Goal: Task Accomplishment & Management: Use online tool/utility

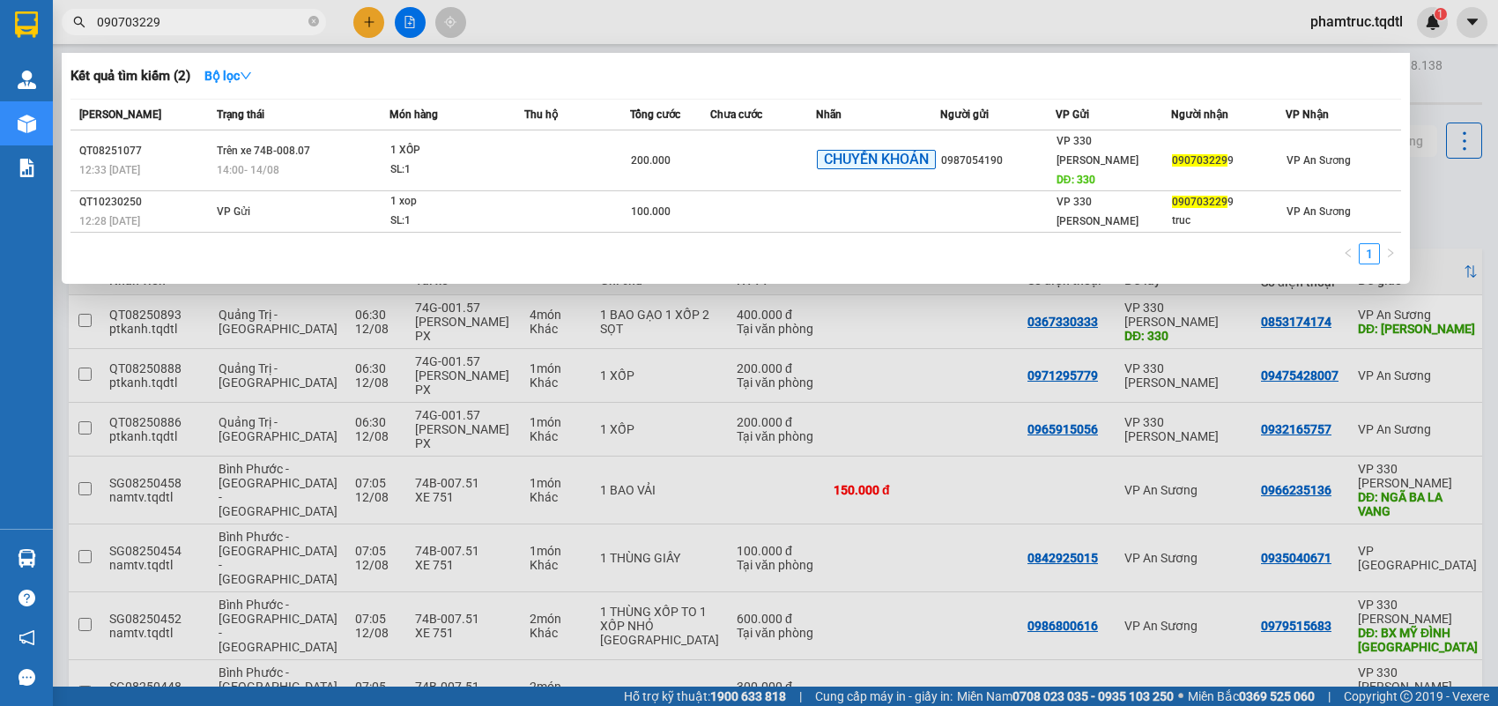
click at [1049, 397] on div at bounding box center [749, 353] width 1498 height 706
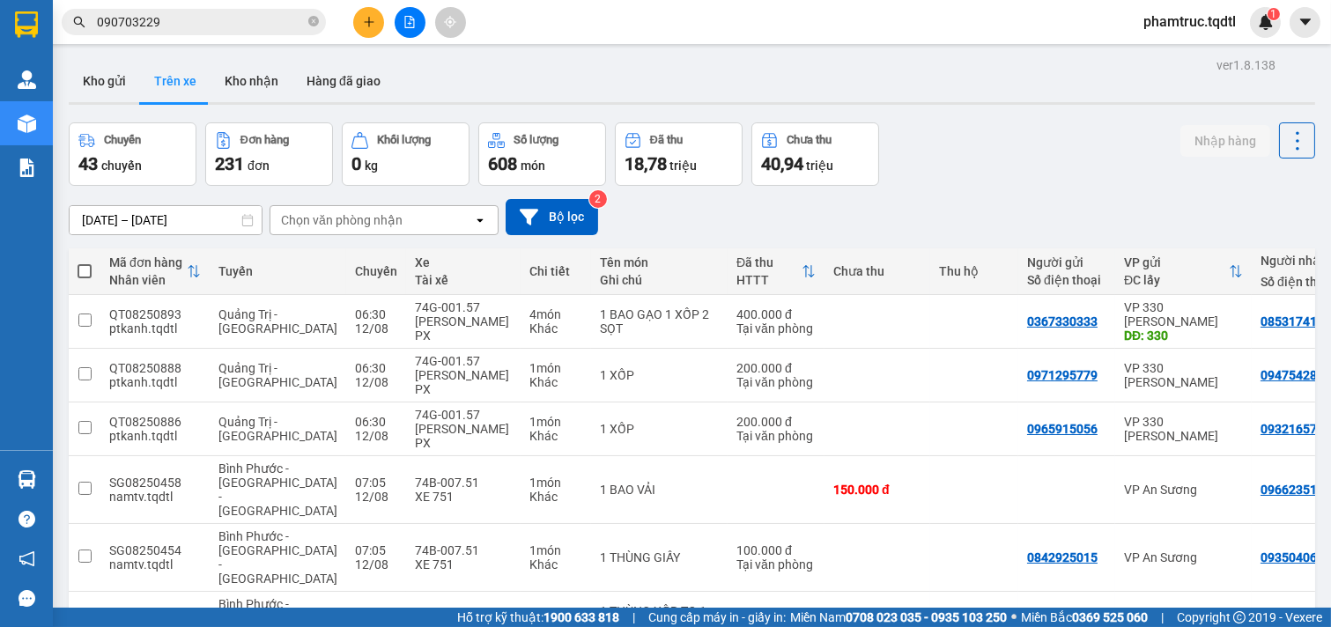
click at [1049, 90] on div "Kho gửi Trên xe Kho nhận Hàng đã giao" at bounding box center [692, 83] width 1247 height 47
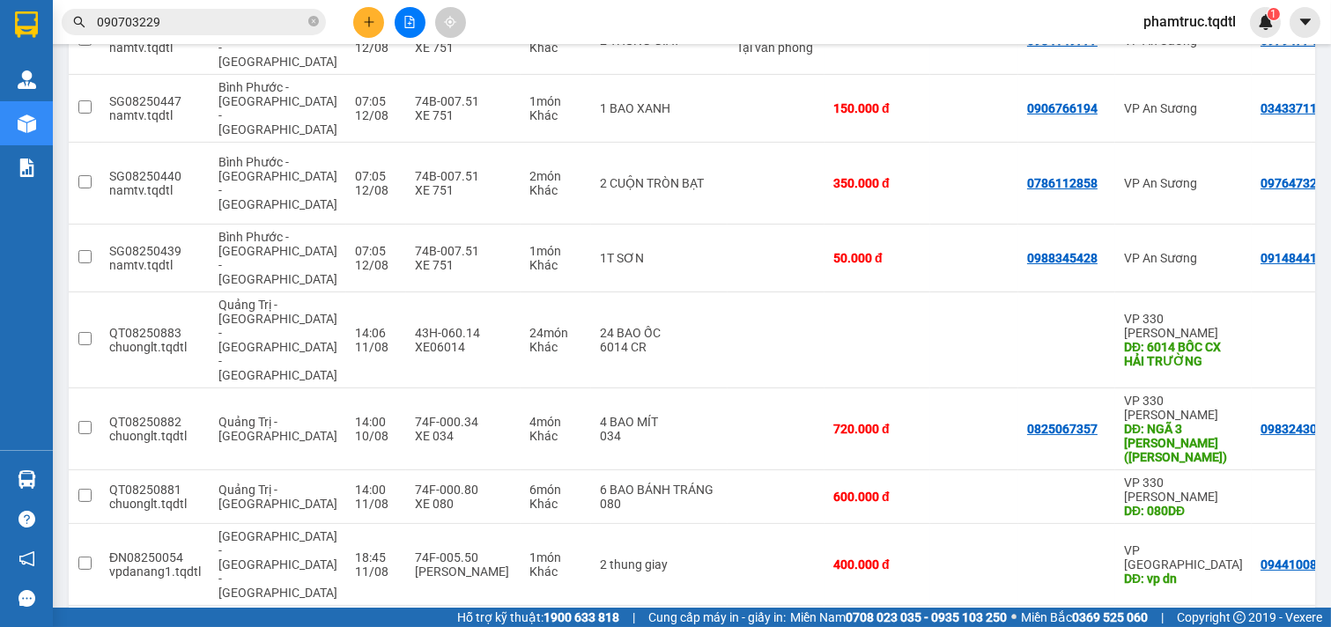
scroll to position [943, 0]
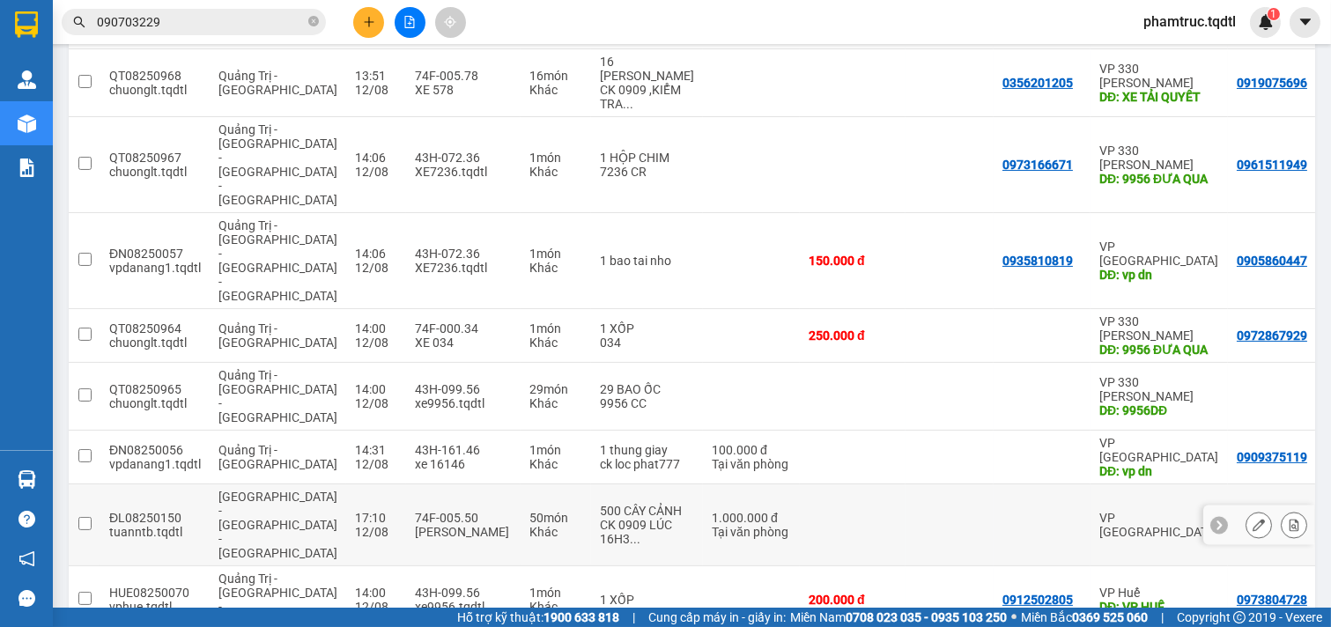
scroll to position [901, 0]
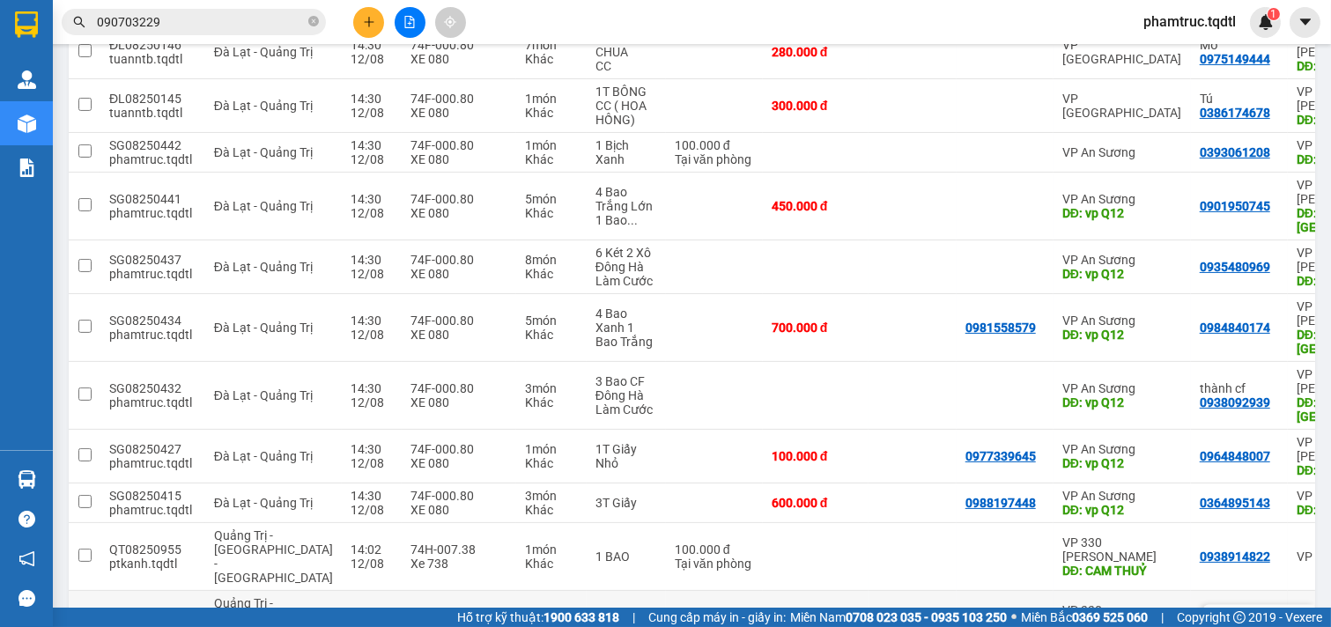
scroll to position [802, 0]
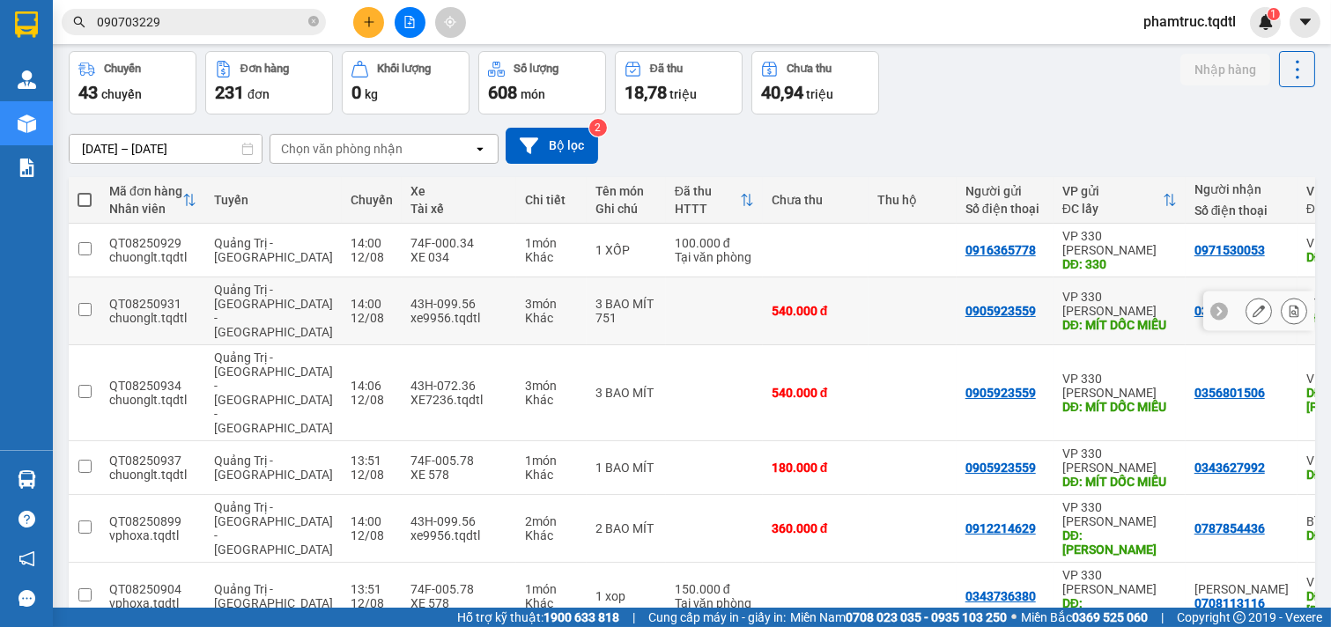
scroll to position [0, 0]
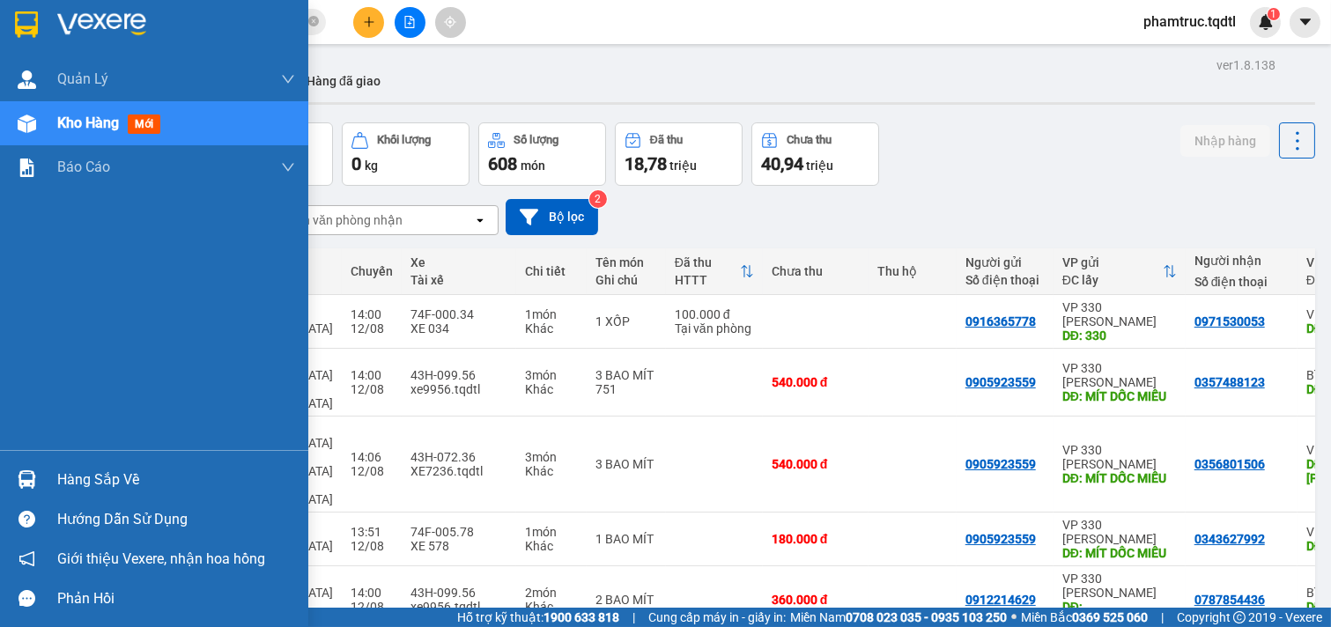
click at [46, 134] on div "Kho hàng mới" at bounding box center [154, 123] width 308 height 44
click at [46, 132] on div "Kho hàng mới" at bounding box center [154, 123] width 308 height 44
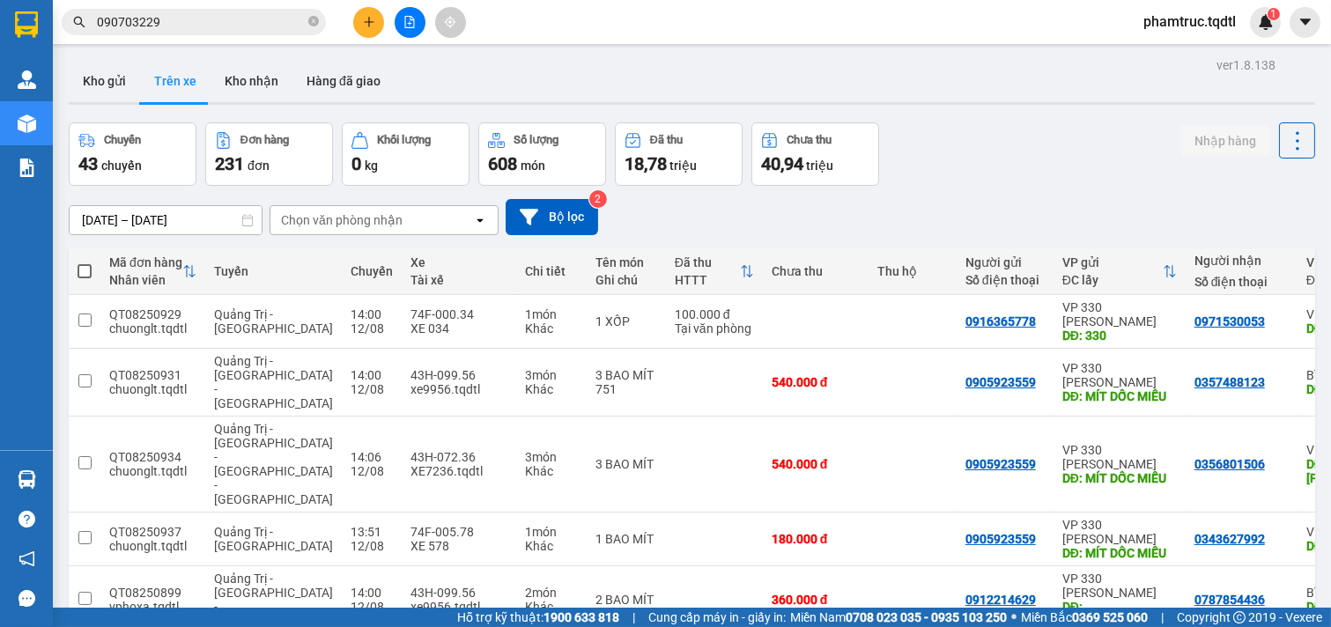
click at [1029, 189] on div "11/08/2025 – 12/08/2025 Press the down arrow key to interact with the calendar …" at bounding box center [692, 217] width 1247 height 63
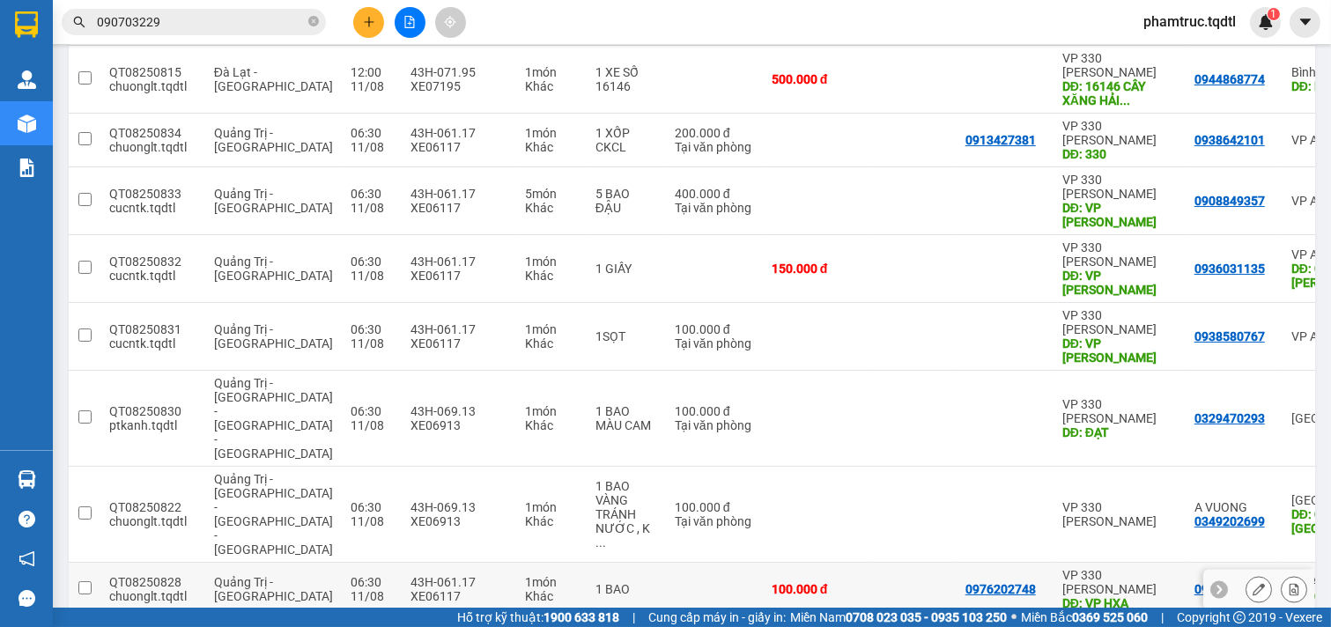
scroll to position [0, 0]
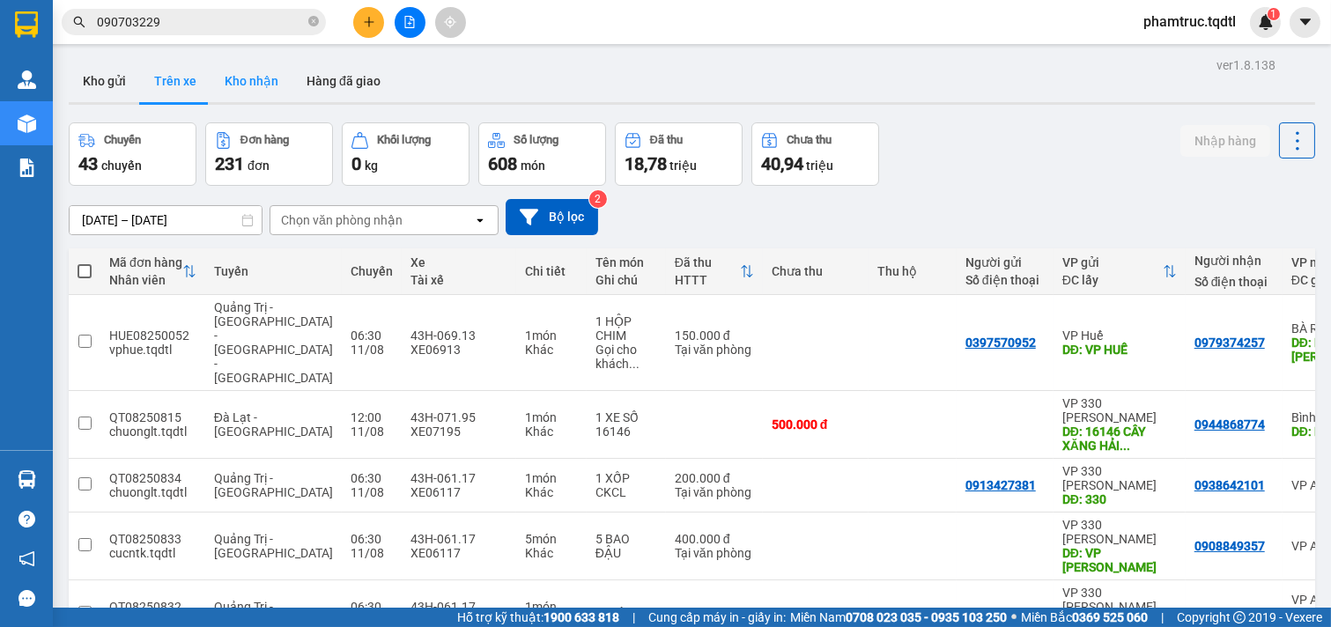
click at [256, 85] on button "Kho nhận" at bounding box center [252, 81] width 82 height 42
type input "[DATE] – [DATE]"
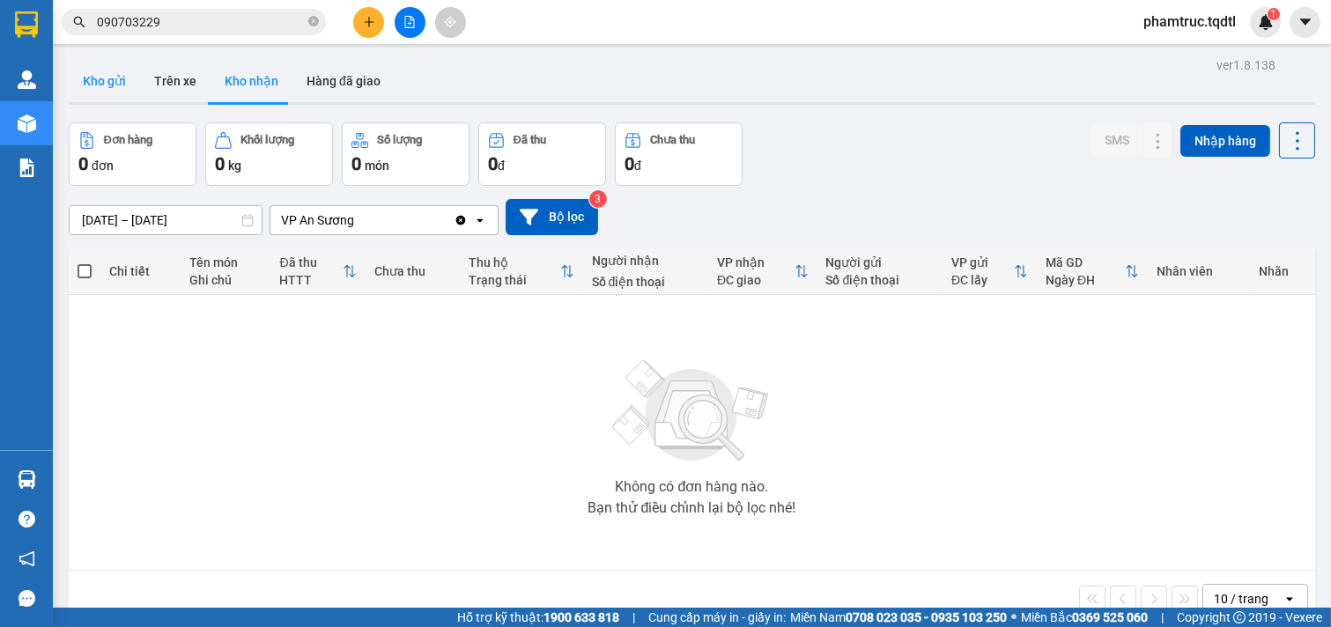
click at [95, 73] on button "Kho gửi" at bounding box center [104, 81] width 71 height 42
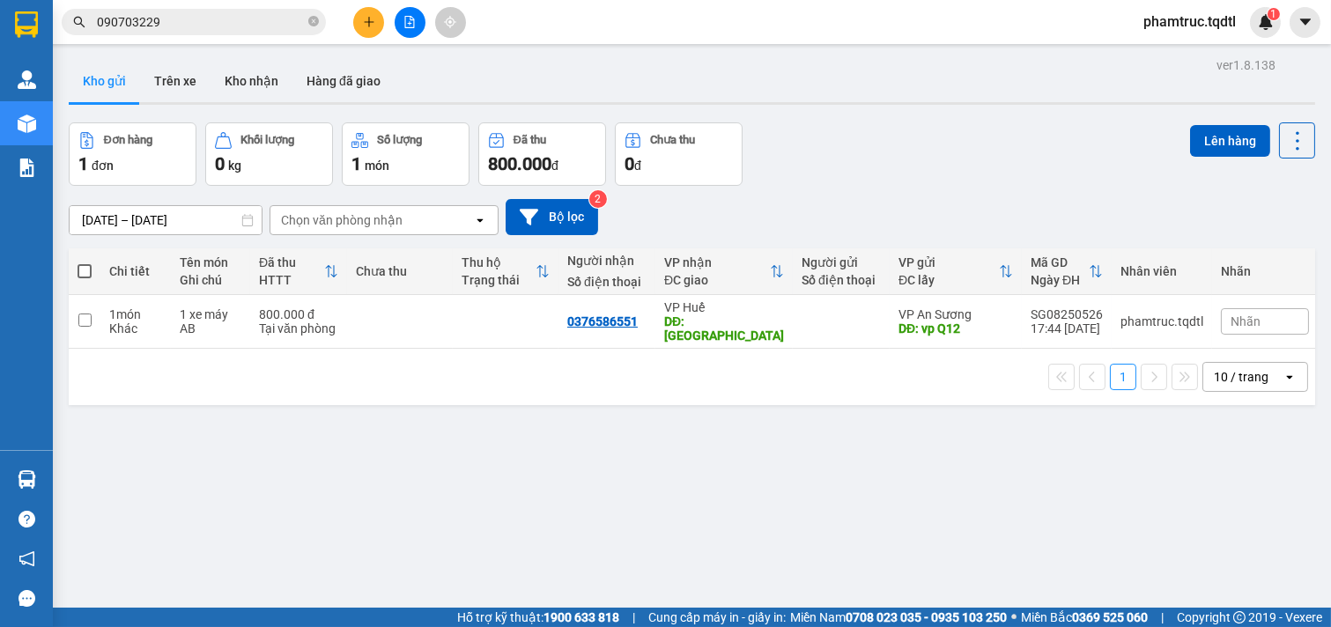
click at [847, 88] on div "Kho gửi Trên xe Kho nhận Hàng đã giao" at bounding box center [692, 83] width 1247 height 47
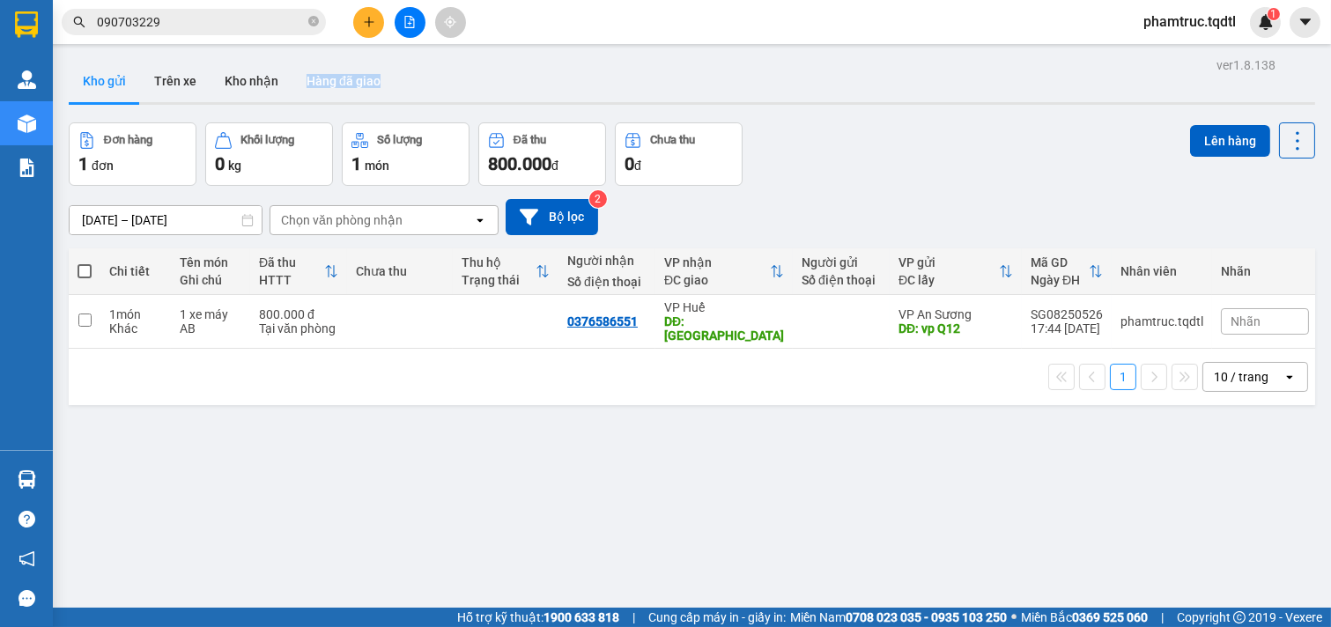
click at [336, 78] on button "Hàng đã giao" at bounding box center [344, 81] width 102 height 42
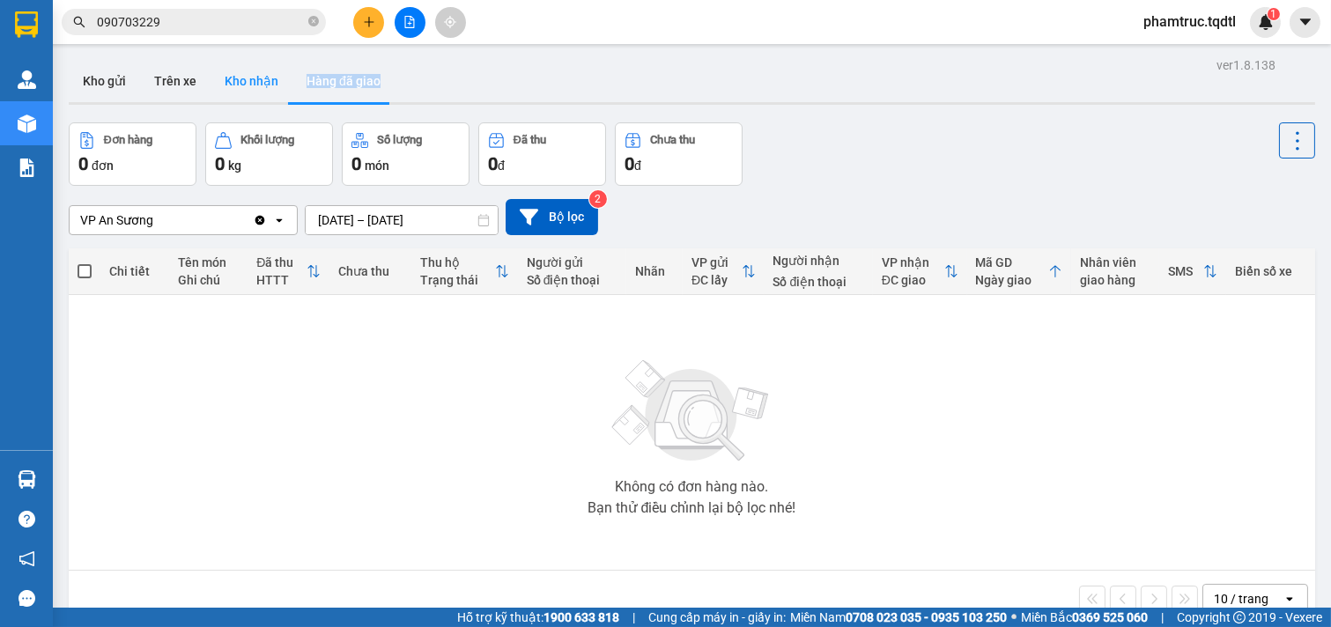
click at [221, 83] on button "Kho nhận" at bounding box center [252, 81] width 82 height 42
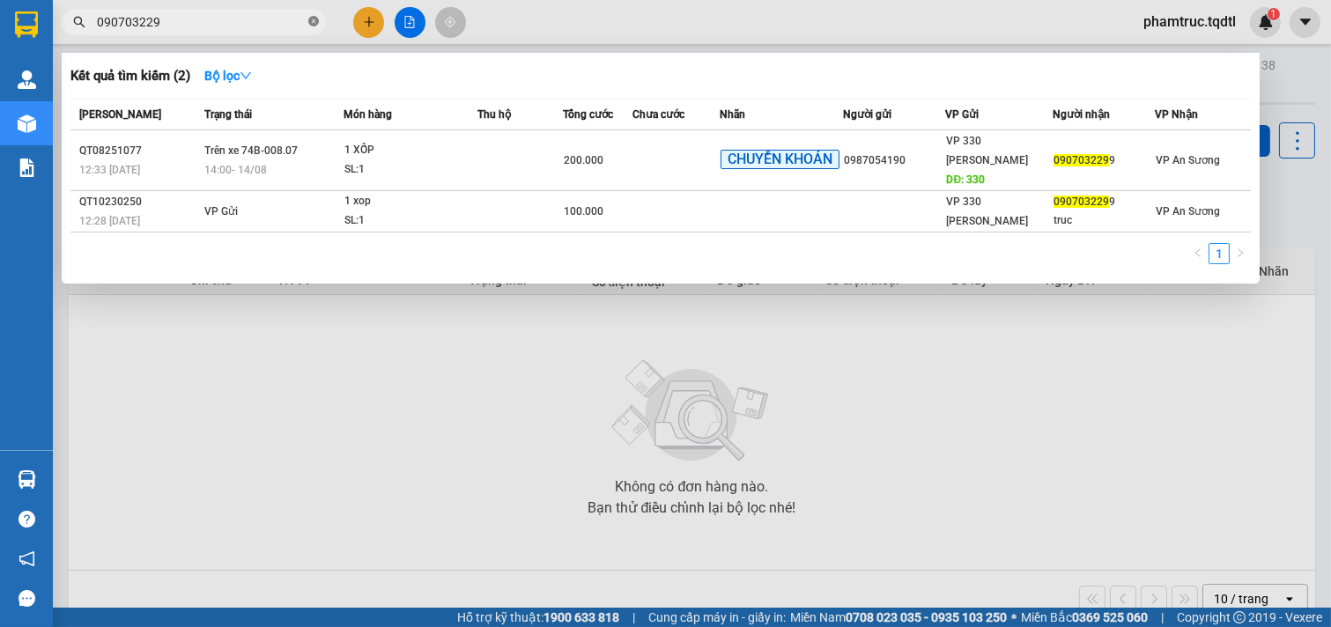
click at [313, 20] on icon "close-circle" at bounding box center [313, 21] width 11 height 11
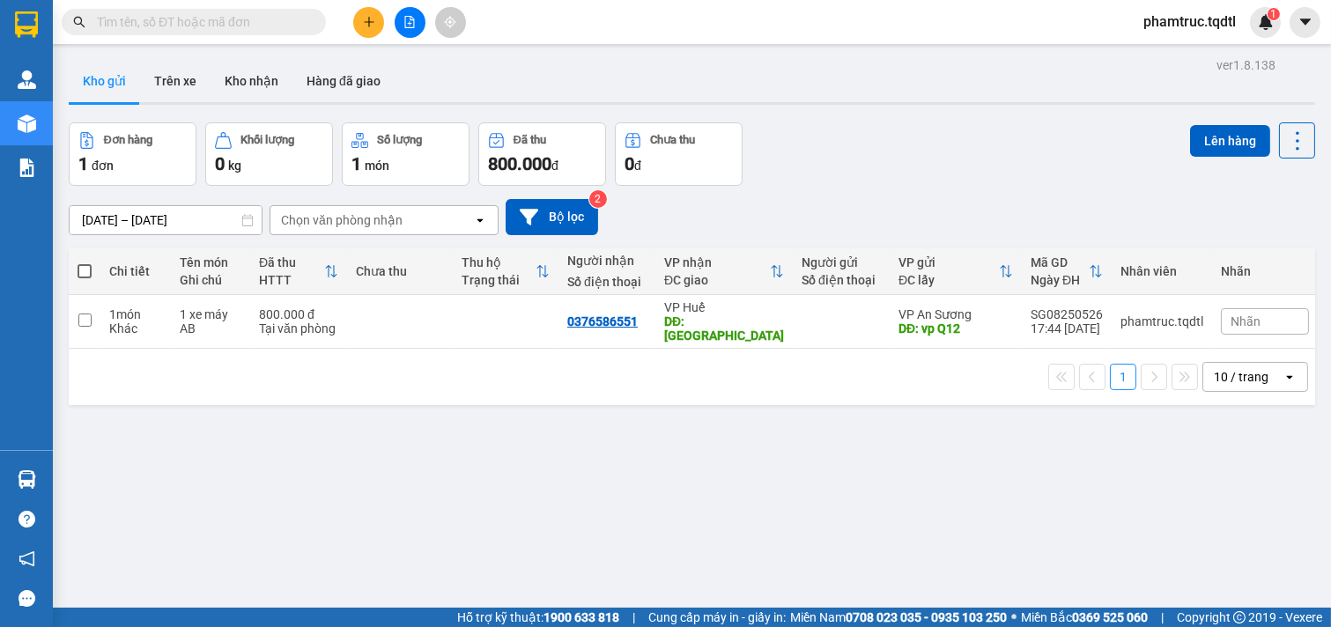
click at [176, 216] on input "[DATE] – [DATE]" at bounding box center [166, 220] width 192 height 28
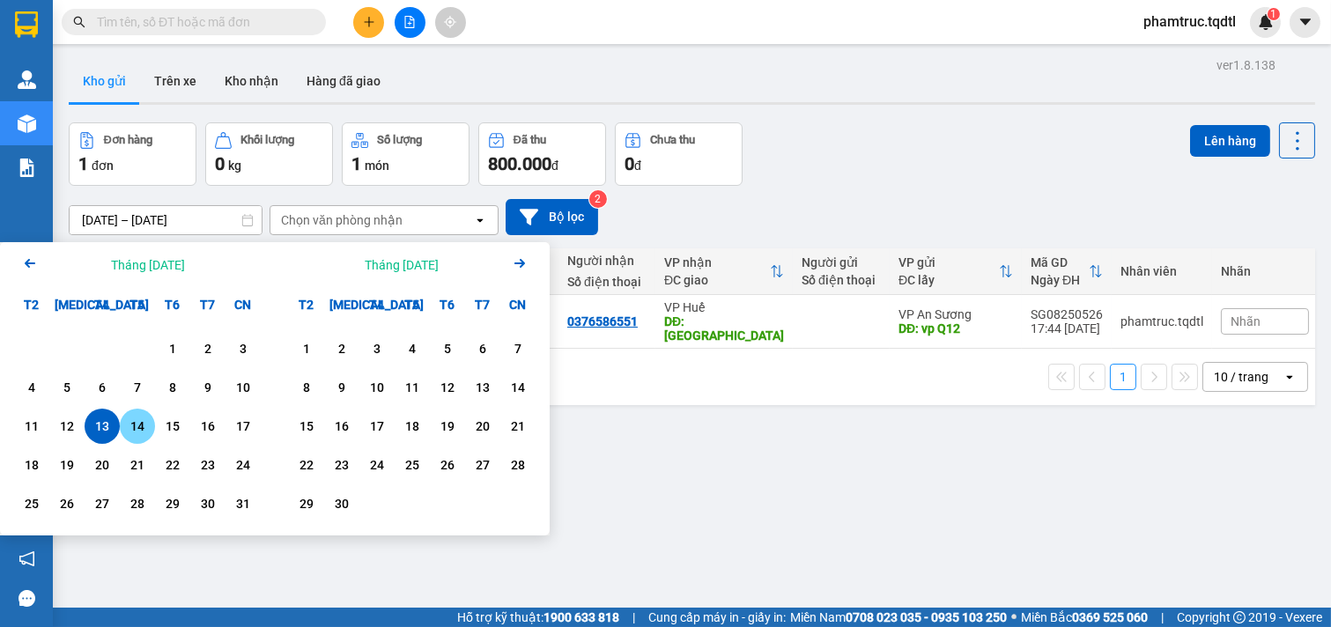
click at [130, 436] on div "14" at bounding box center [137, 426] width 25 height 21
type input "[DATE] – / /"
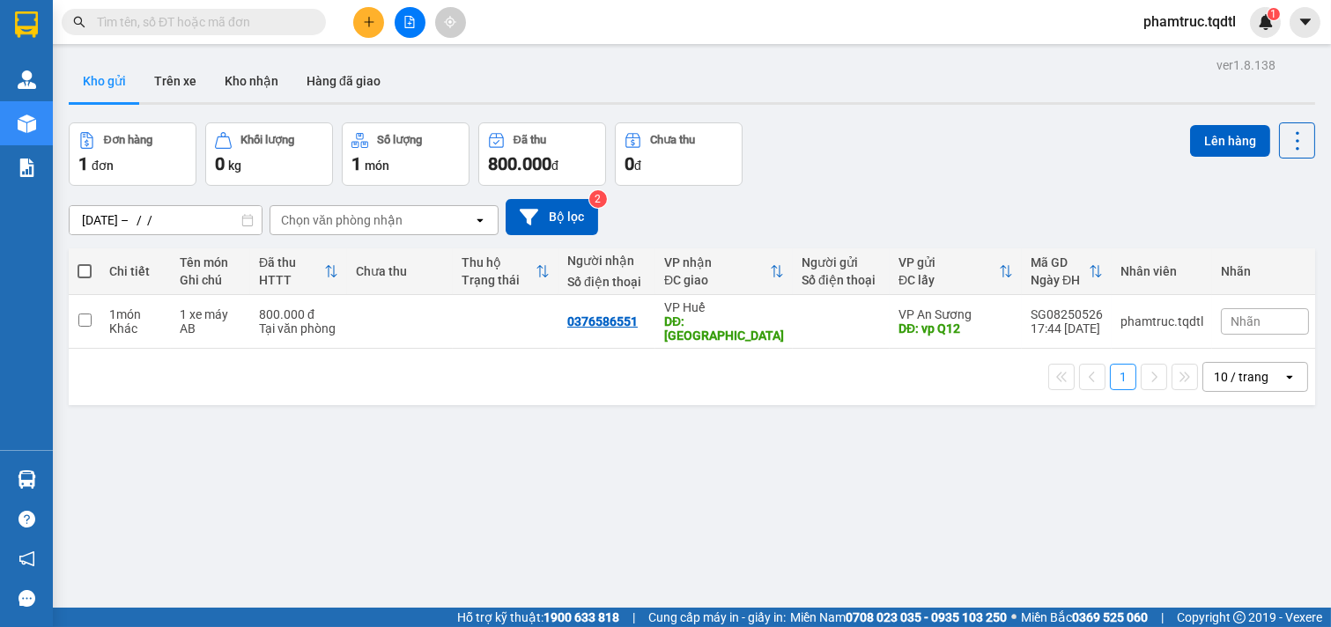
click at [649, 500] on div "ver 1.8.138 Kho gửi Trên xe Kho nhận Hàng đã giao Đơn hàng 1 đơn Khối lượng 0 k…" at bounding box center [692, 366] width 1261 height 627
click at [1283, 377] on div "open" at bounding box center [1295, 377] width 25 height 28
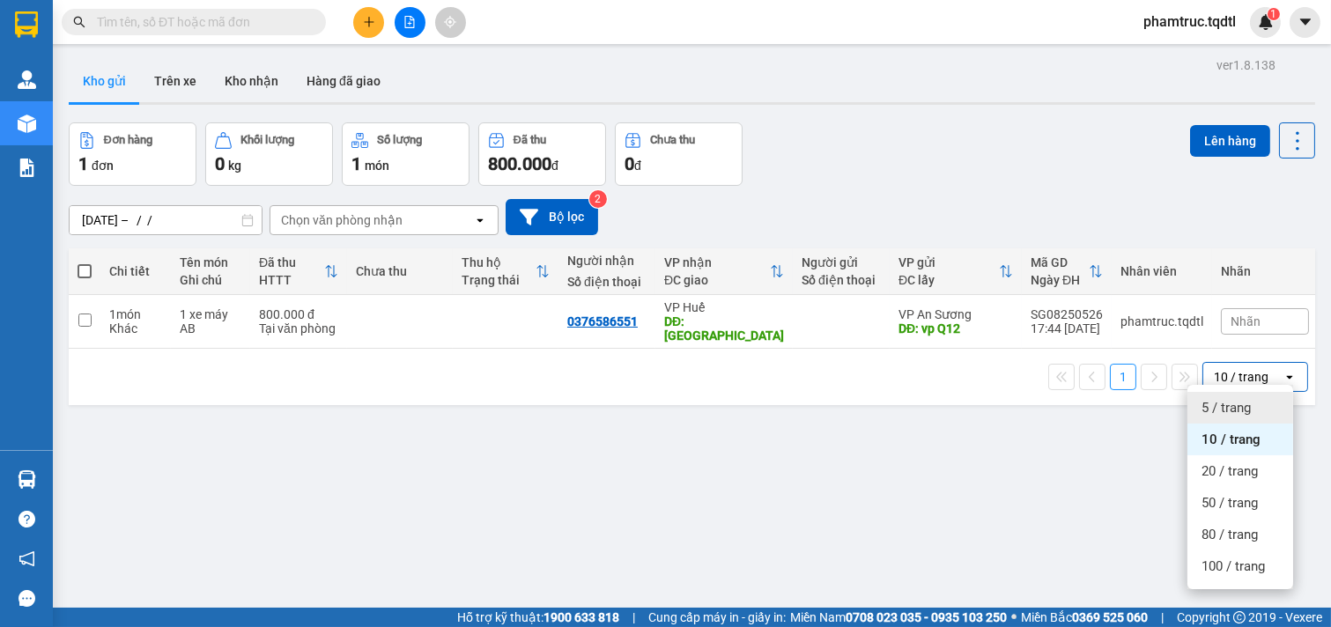
click at [1242, 411] on span "5 / trang" at bounding box center [1226, 408] width 49 height 18
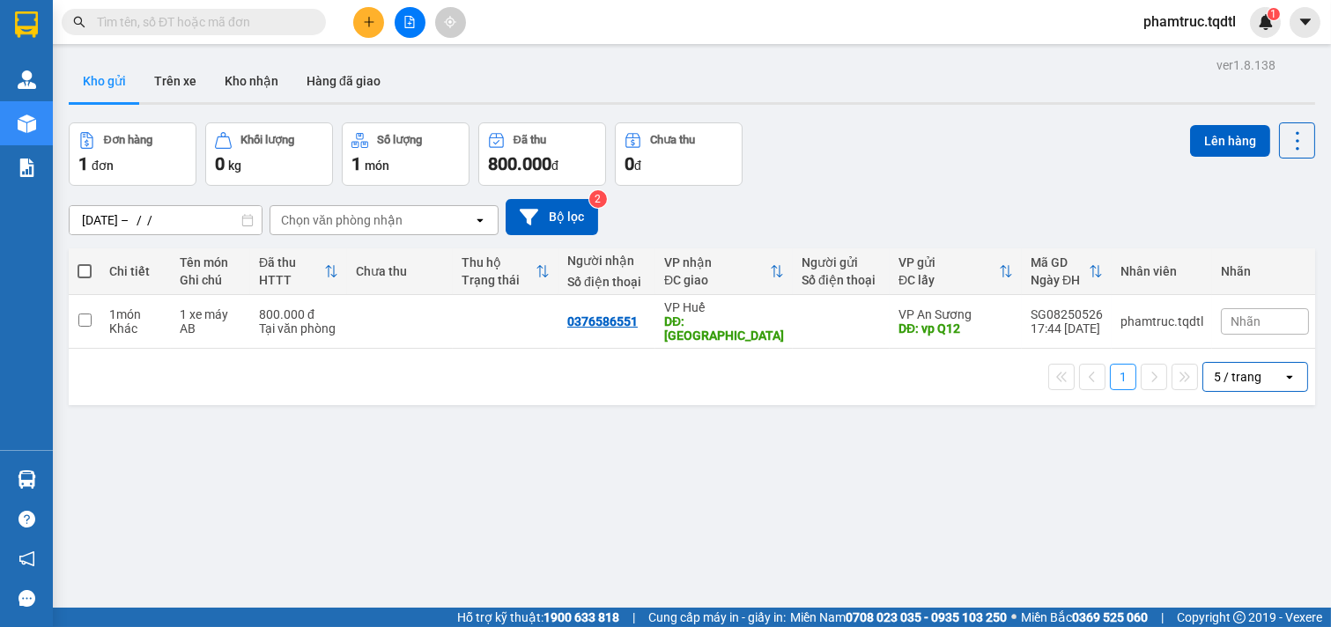
click at [794, 488] on div "ver 1.8.138 Kho gửi Trên xe Kho nhận Hàng đã giao Đơn hàng 1 đơn Khối lượng 0 k…" at bounding box center [692, 366] width 1261 height 627
click at [241, 80] on button "Kho nhận" at bounding box center [252, 81] width 82 height 42
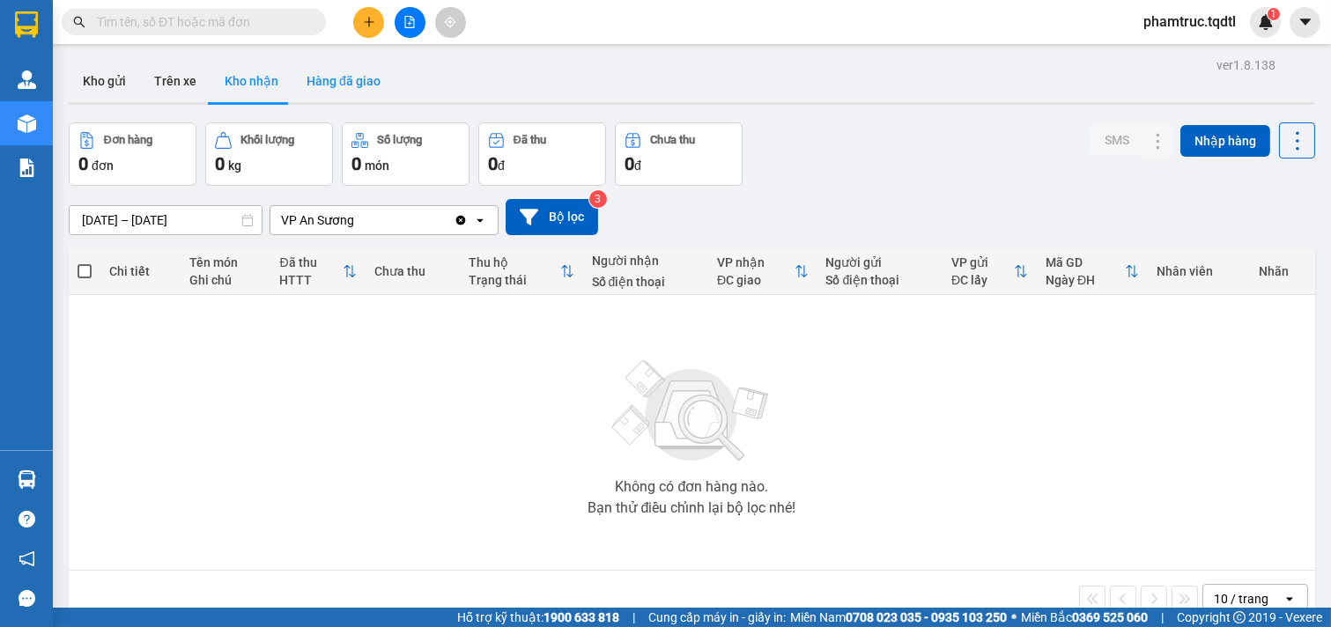
click at [337, 91] on button "Hàng đã giao" at bounding box center [344, 81] width 102 height 42
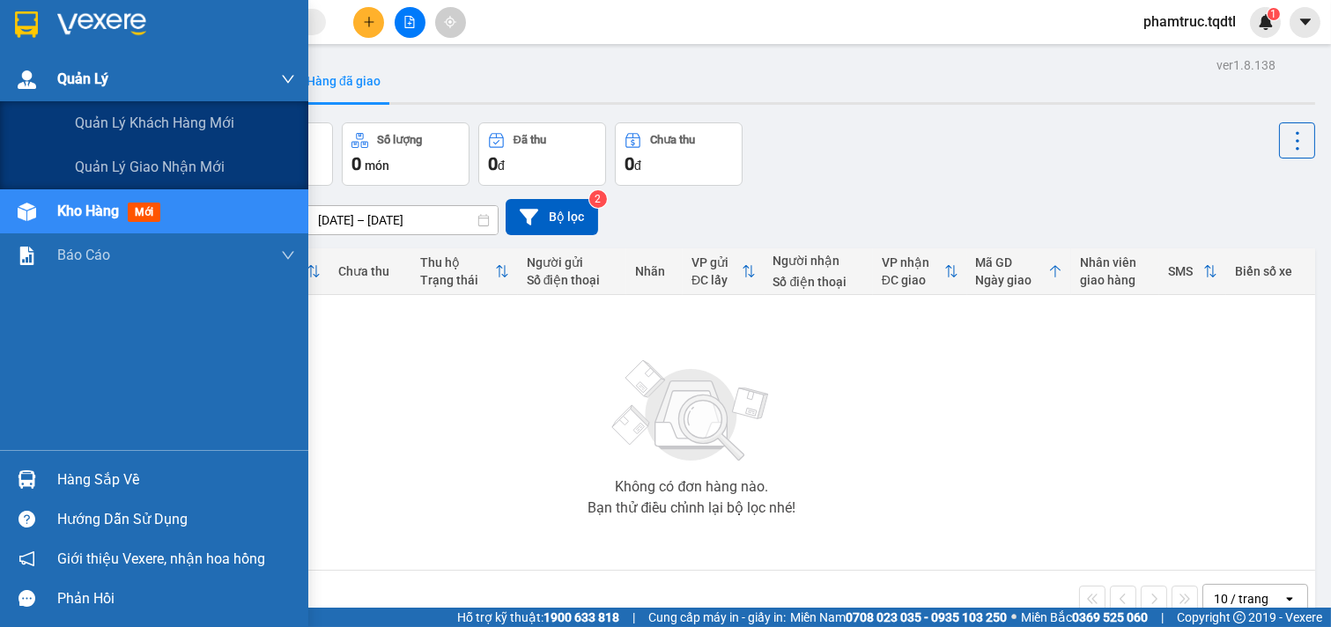
click at [18, 73] on img at bounding box center [27, 79] width 19 height 19
click at [97, 83] on span "Quản Lý" at bounding box center [82, 79] width 51 height 22
drag, startPoint x: 120, startPoint y: 67, endPoint x: 250, endPoint y: 66, distance: 130.4
click at [127, 66] on div "Quản Lý" at bounding box center [176, 79] width 238 height 44
click at [261, 67] on div "Quản Lý" at bounding box center [176, 79] width 238 height 44
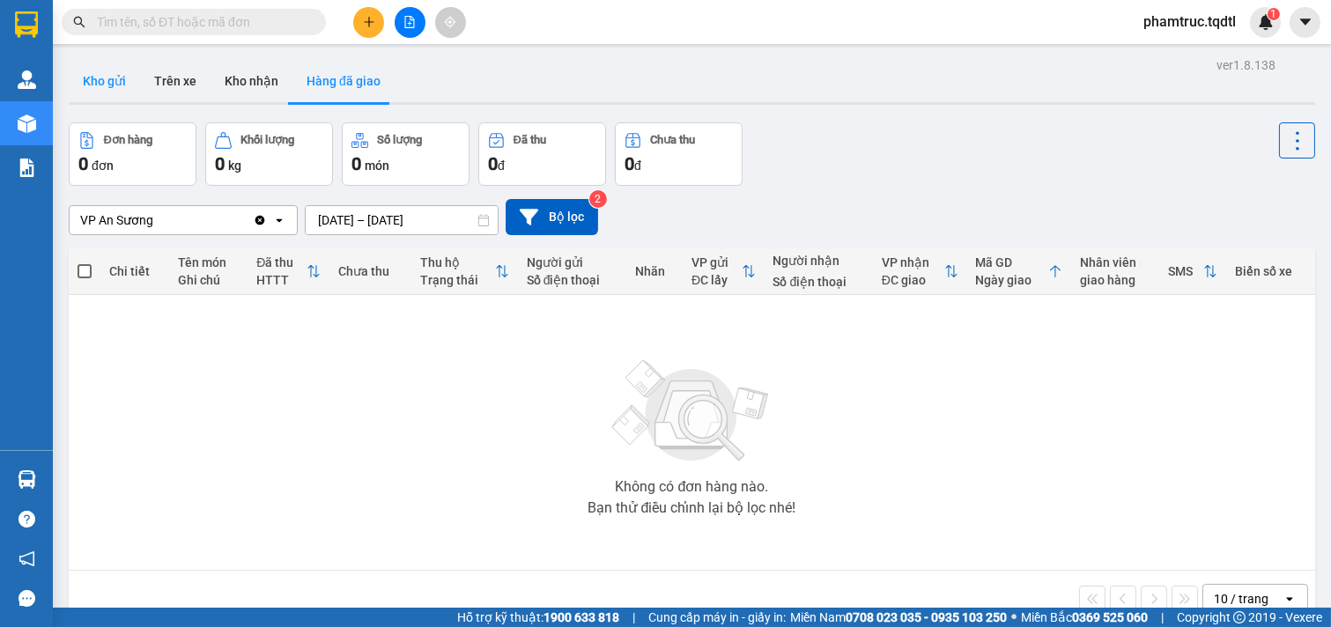
click at [94, 84] on button "Kho gửi" at bounding box center [104, 81] width 71 height 42
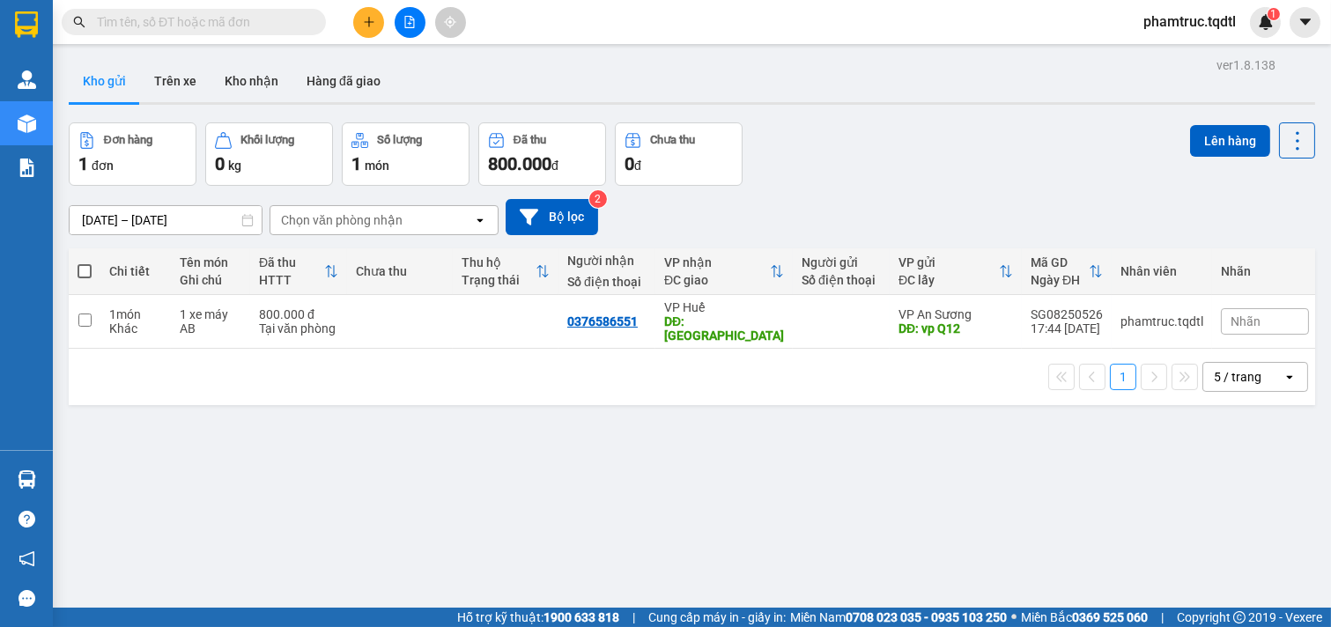
click at [1214, 376] on div "5 / trang" at bounding box center [1238, 377] width 48 height 18
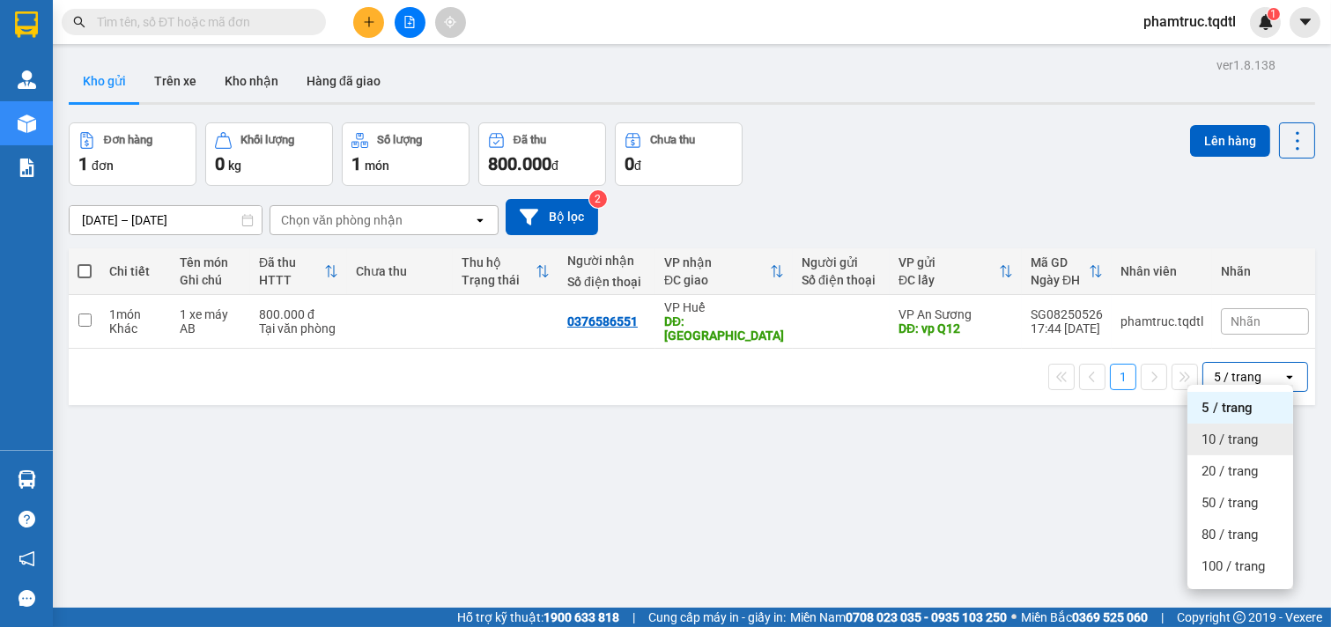
click at [1218, 451] on div "10 / trang" at bounding box center [1241, 440] width 106 height 32
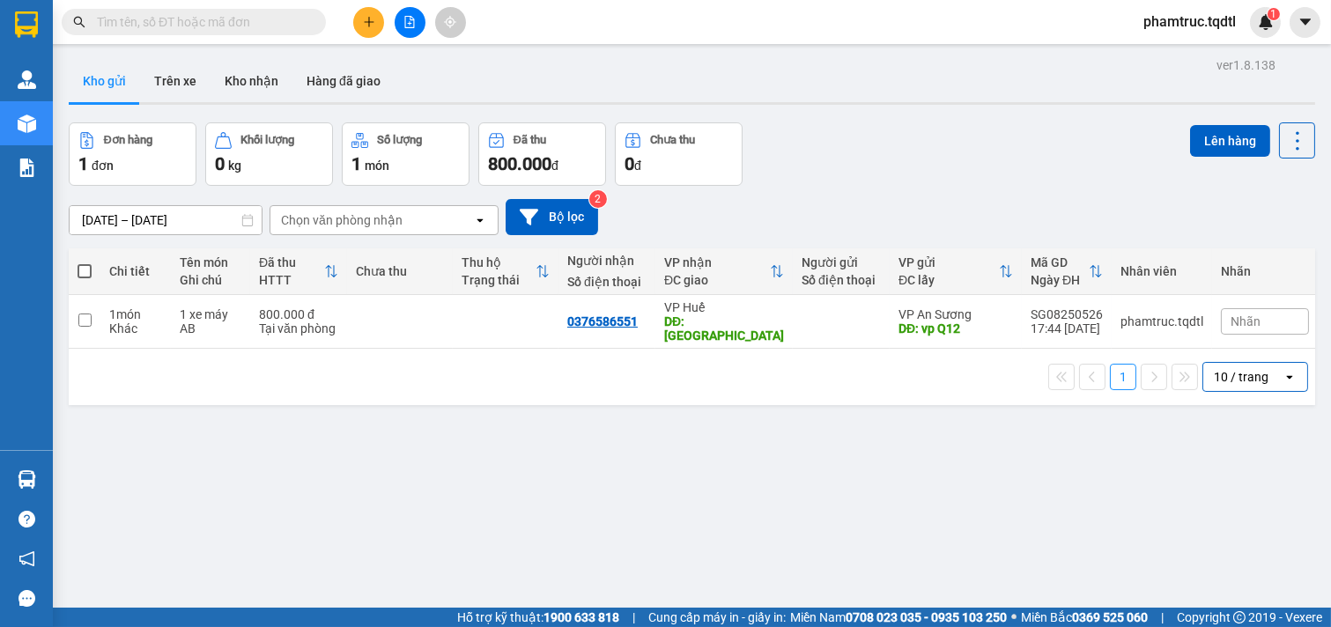
click at [376, 221] on div "Chọn văn phòng nhận" at bounding box center [342, 220] width 122 height 18
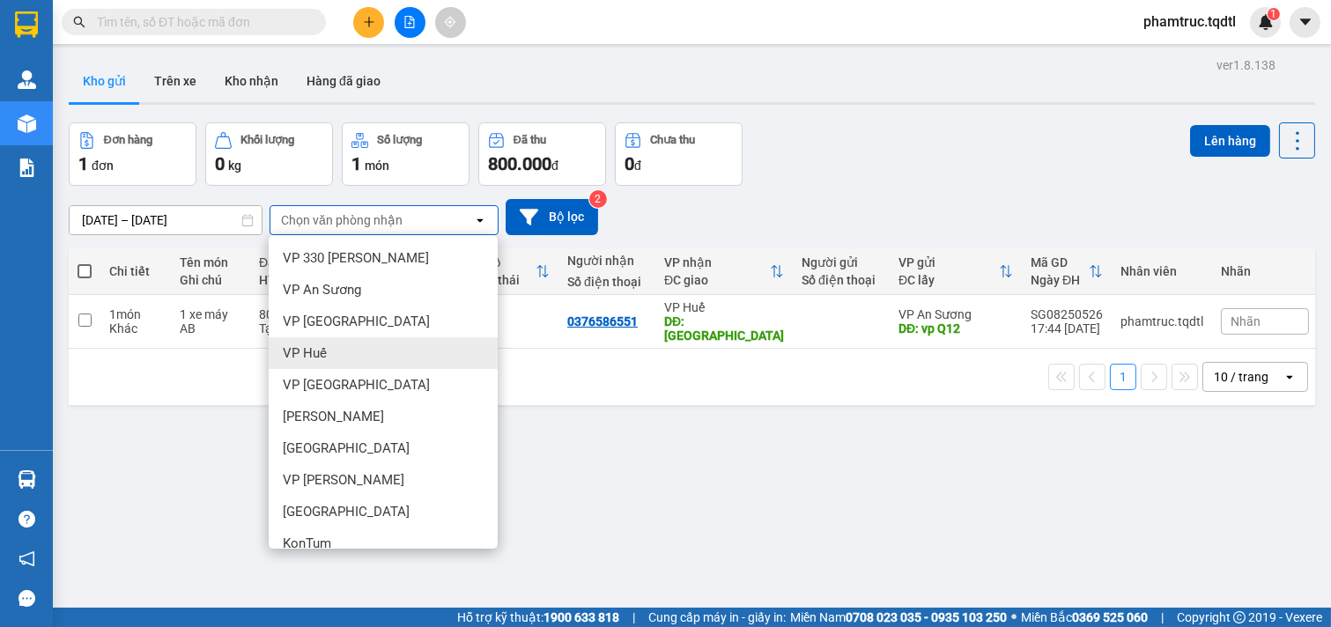
click at [663, 490] on div "ver 1.8.138 Kho gửi Trên xe Kho nhận Hàng đã giao Đơn hàng 1 đơn Khối lượng 0 k…" at bounding box center [692, 366] width 1261 height 627
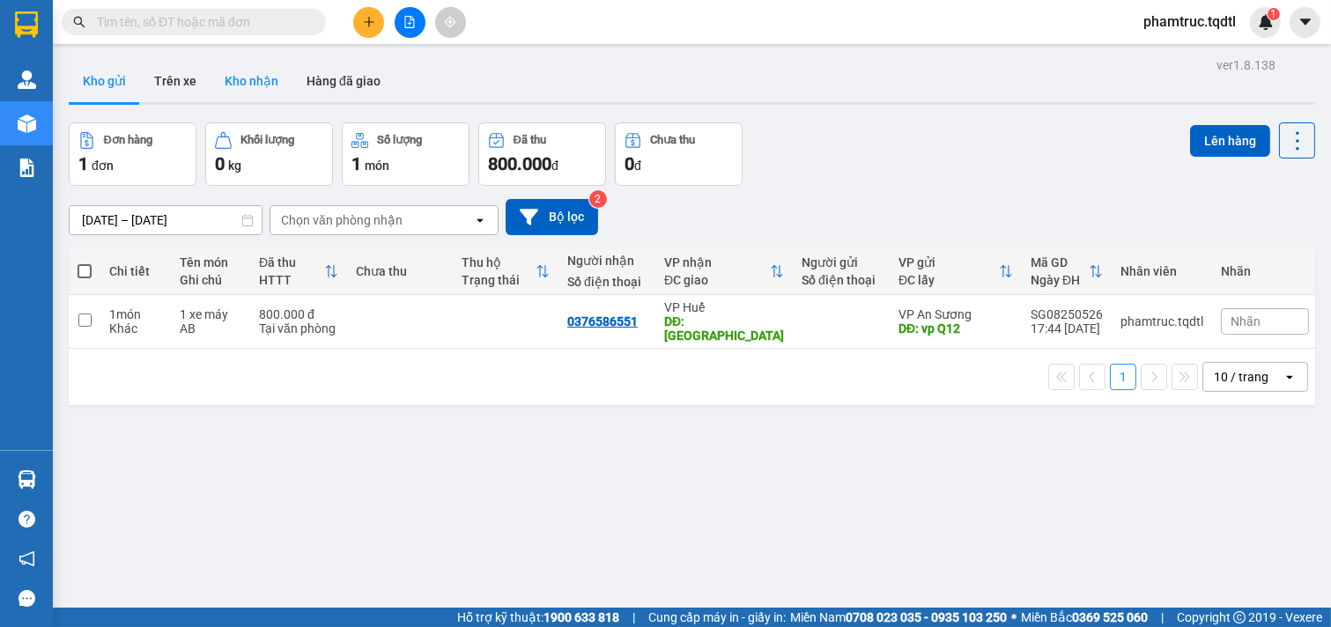
click at [223, 78] on button "Kho nhận" at bounding box center [252, 81] width 82 height 42
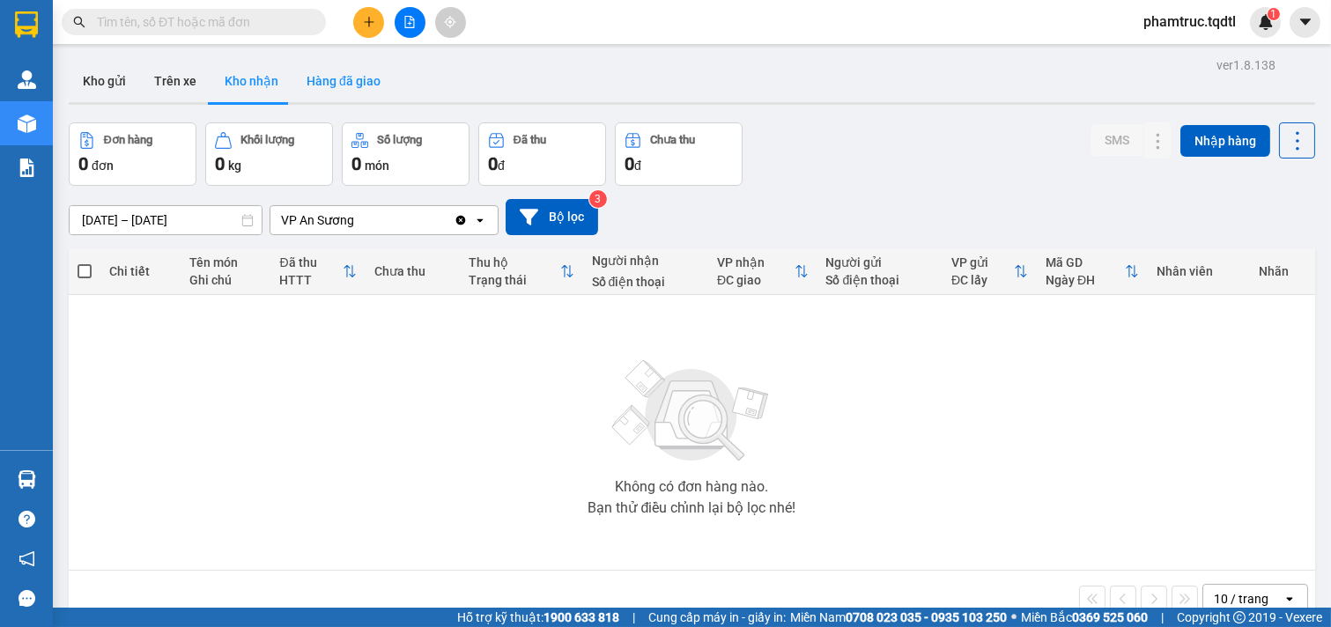
click at [330, 82] on button "Hàng đã giao" at bounding box center [344, 81] width 102 height 42
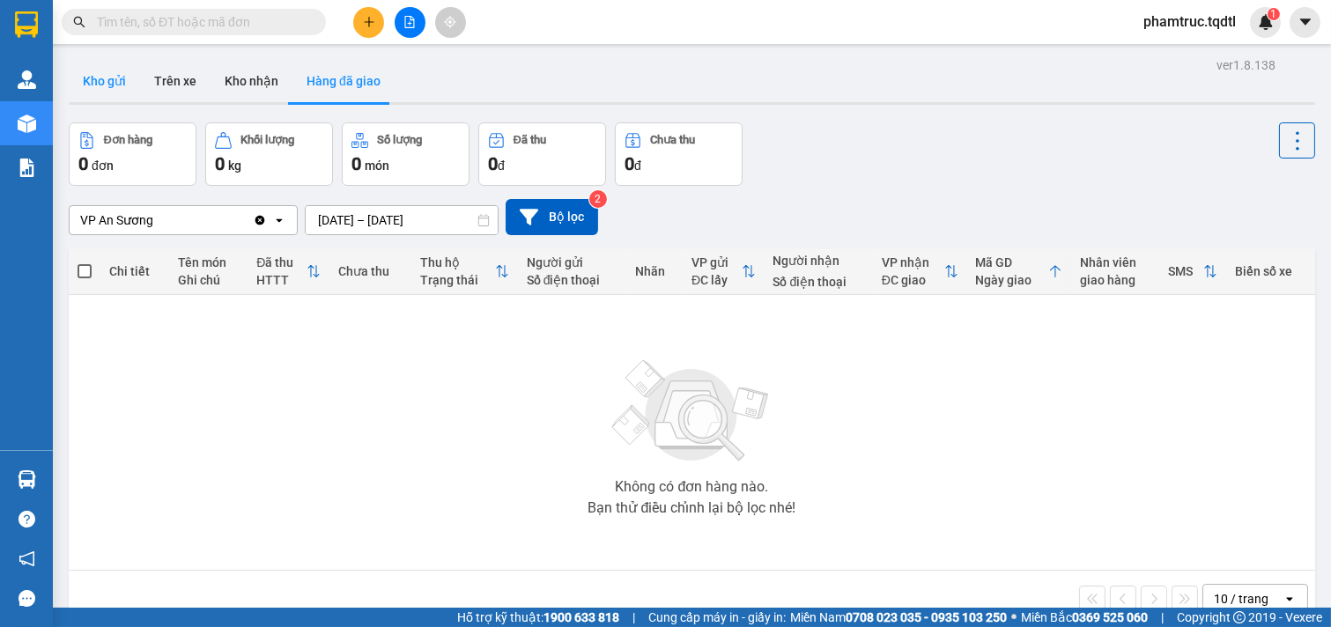
click at [112, 93] on button "Kho gửi" at bounding box center [104, 81] width 71 height 42
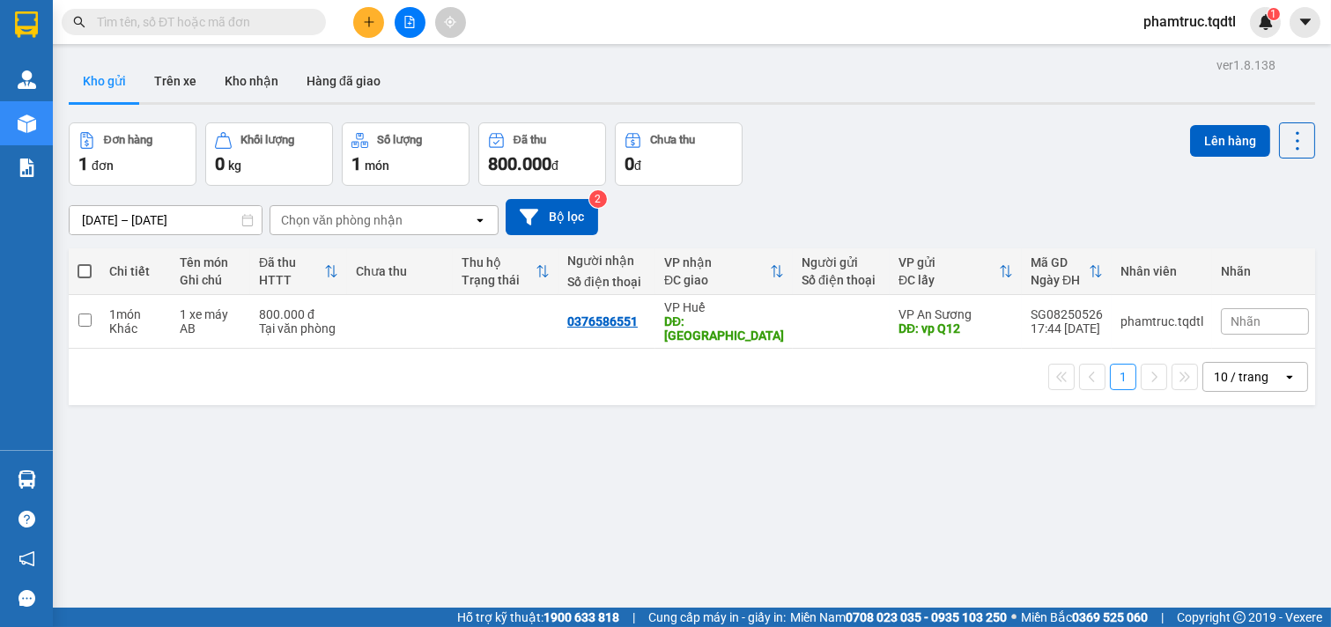
click at [99, 216] on input "[DATE] – [DATE]" at bounding box center [166, 220] width 192 height 28
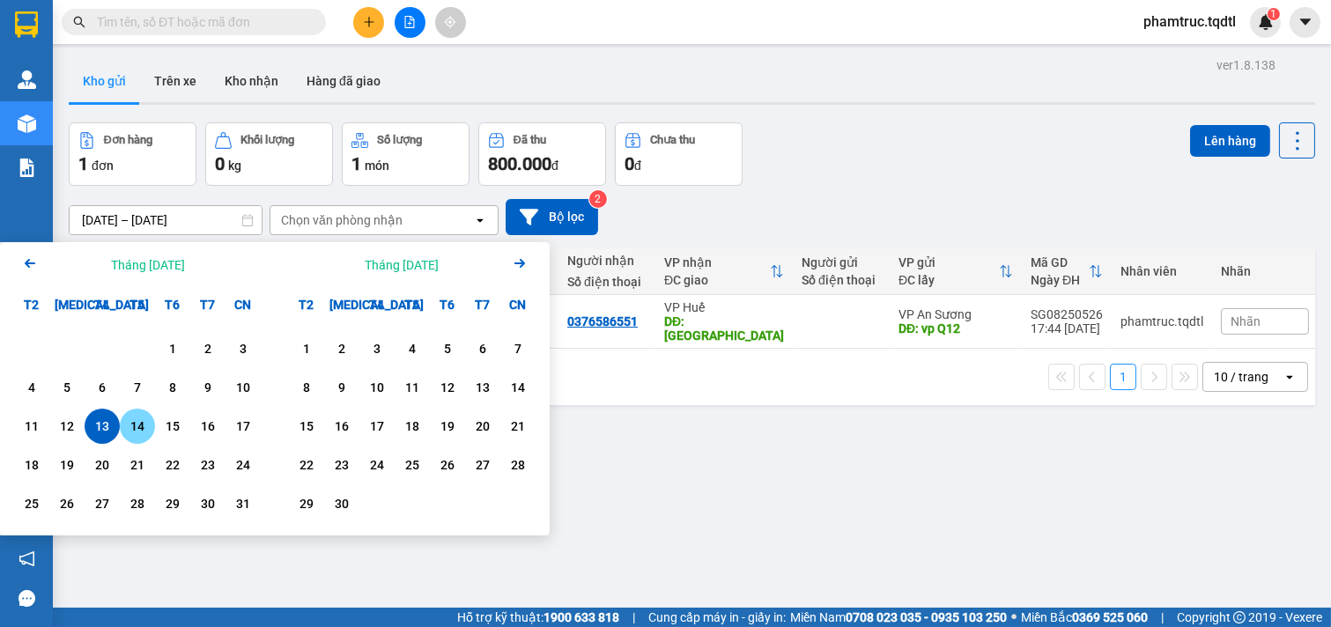
click at [143, 433] on div "14" at bounding box center [137, 426] width 25 height 21
click at [196, 219] on input "[DATE] – / /" at bounding box center [166, 220] width 192 height 28
click at [141, 426] on div "14" at bounding box center [137, 426] width 25 height 21
type input "[DATE] – [DATE]"
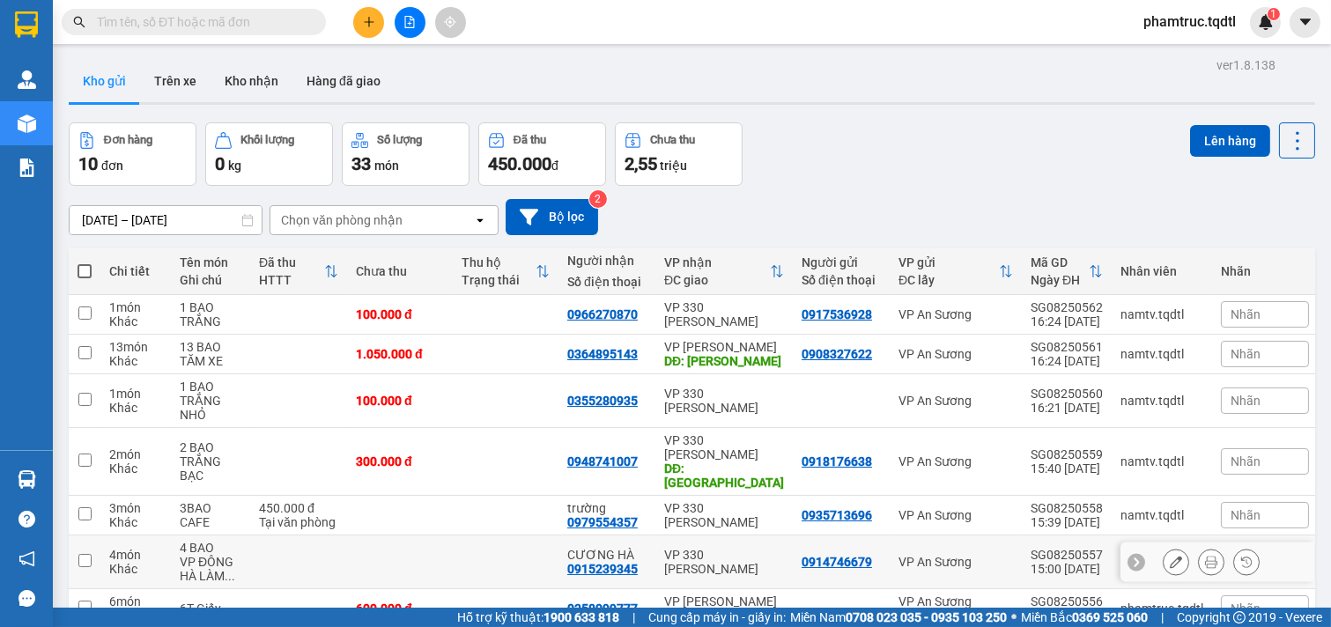
scroll to position [221, 0]
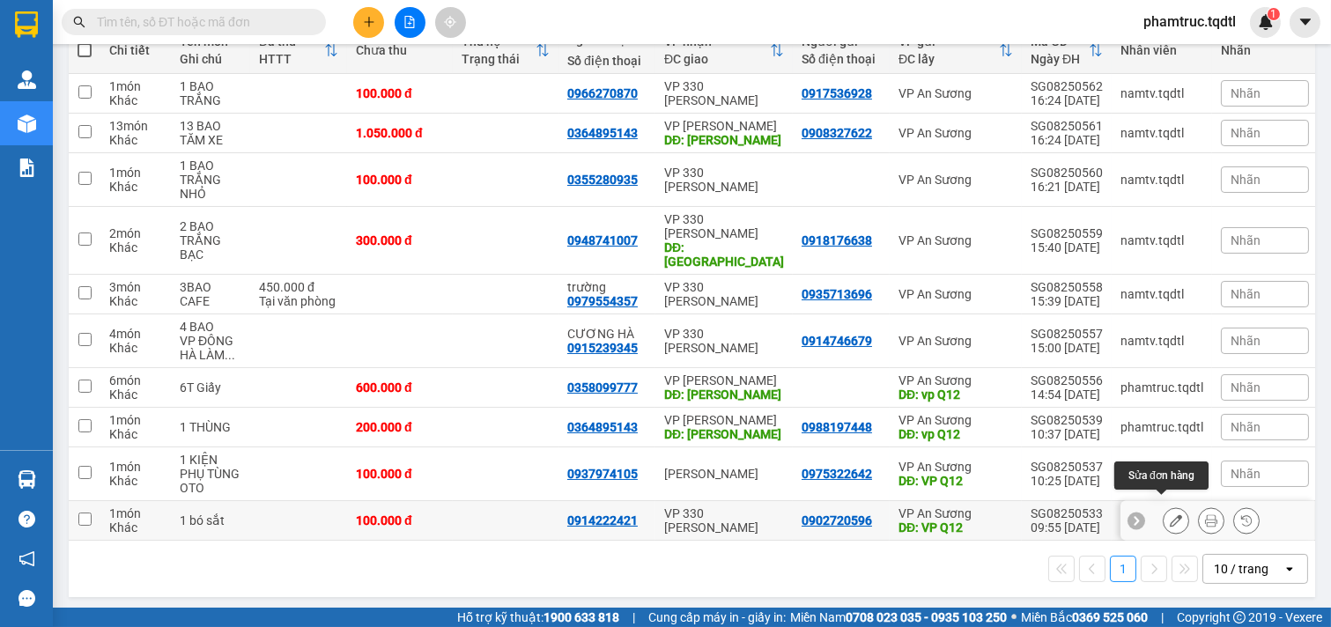
click at [1170, 515] on icon at bounding box center [1176, 521] width 12 height 12
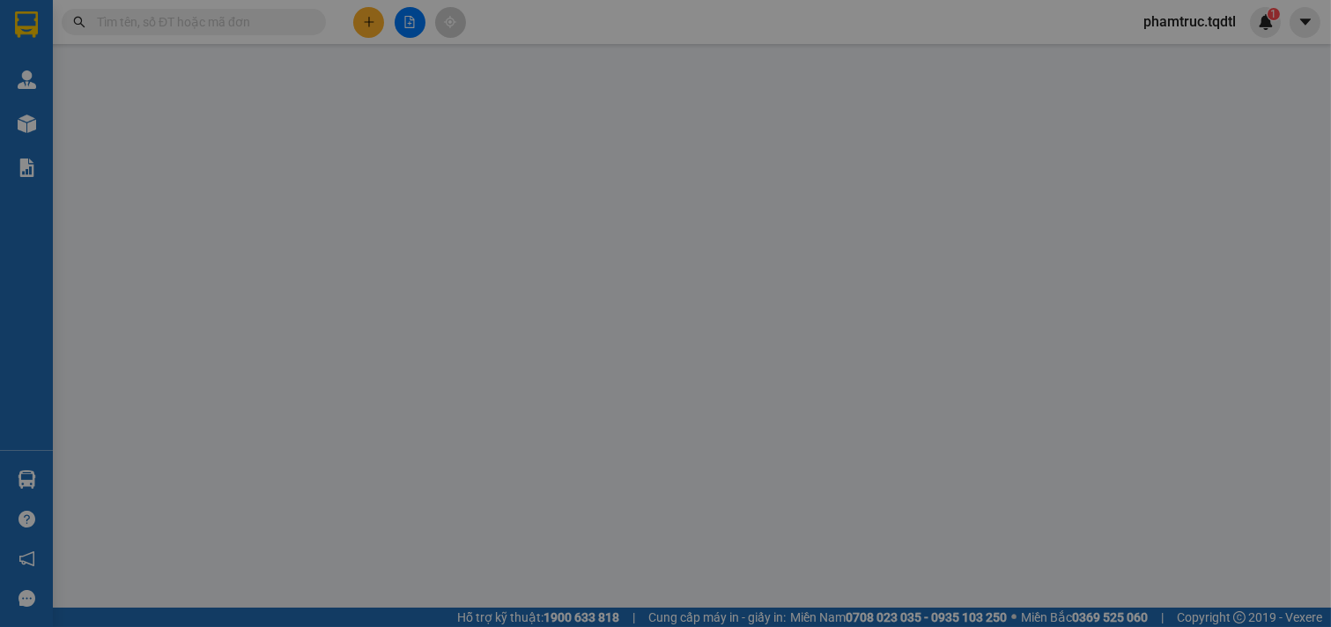
type input "0902720596"
type input "VP Q12"
type input "0914222421"
type input "100.000"
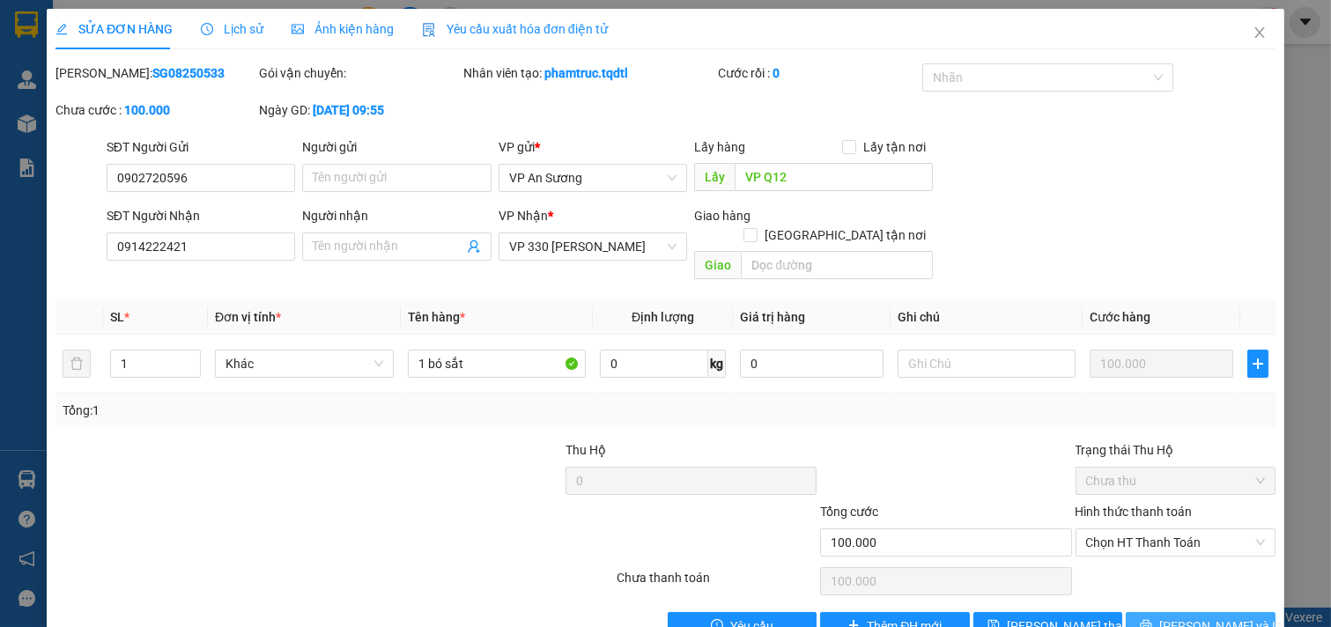
click at [1153, 593] on icon "printer" at bounding box center [1146, 625] width 11 height 11
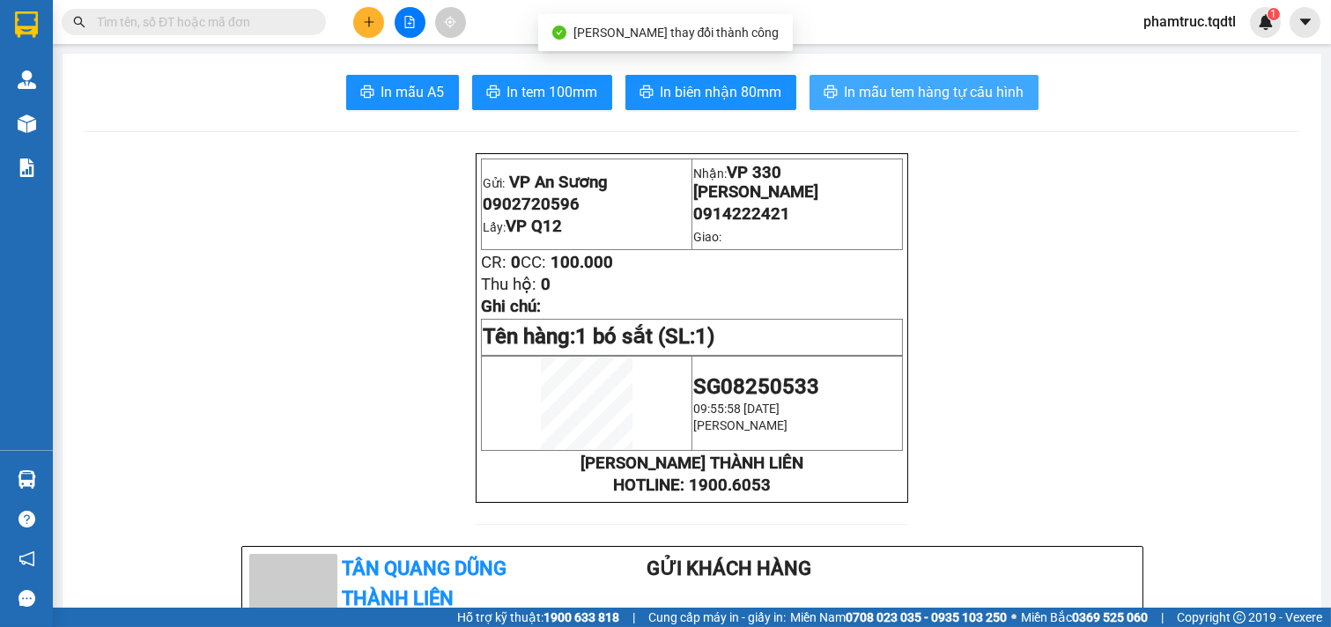
click at [812, 89] on button "In mẫu tem hàng tự cấu hình" at bounding box center [924, 92] width 229 height 35
